Goal: Browse casually: Explore the website without a specific task or goal

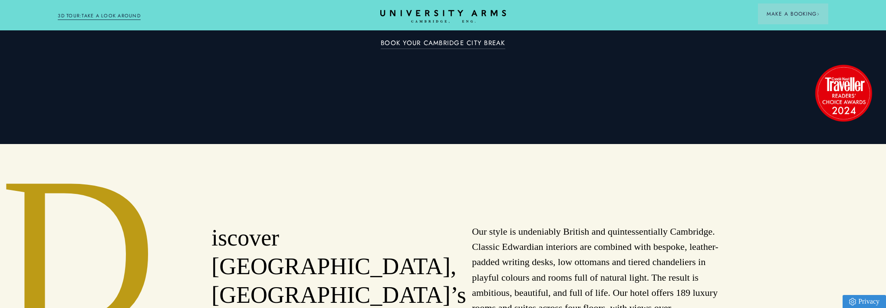
scroll to position [165, 0]
